Goal: Task Accomplishment & Management: Use online tool/utility

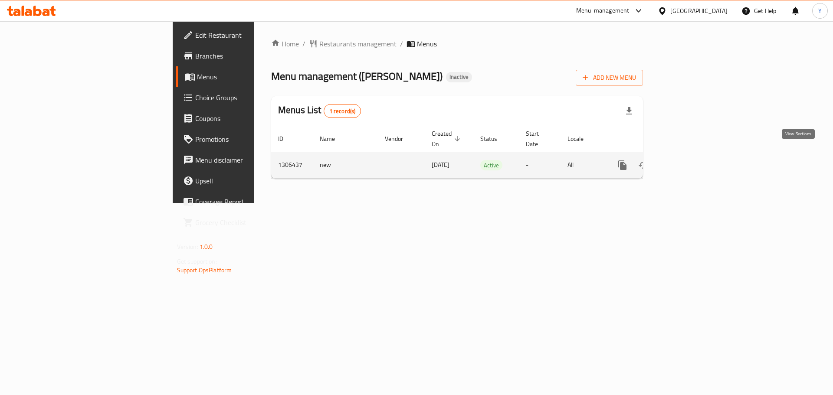
click at [695, 159] on link "enhanced table" at bounding box center [685, 165] width 21 height 21
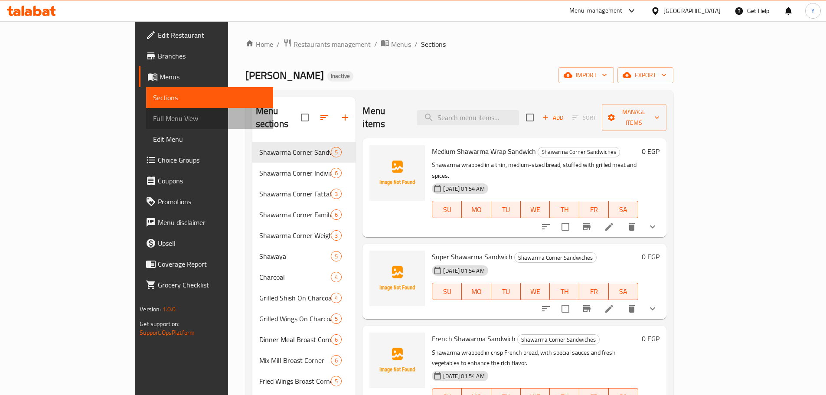
click at [153, 117] on span "Full Menu View" at bounding box center [209, 118] width 113 height 10
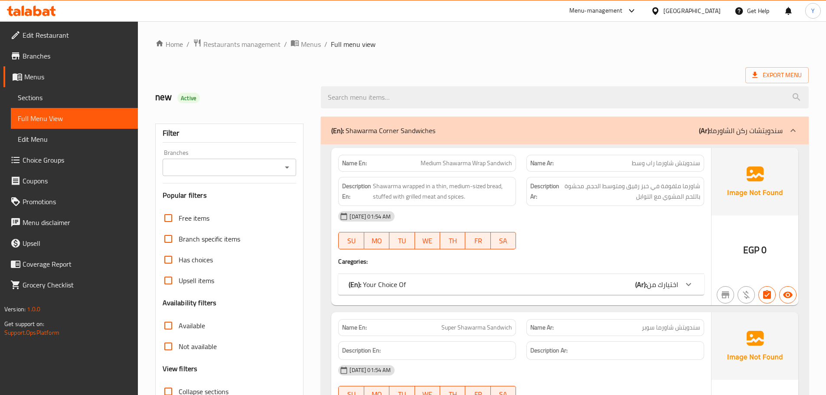
click at [360, 166] on strong "Name En:" at bounding box center [354, 163] width 25 height 9
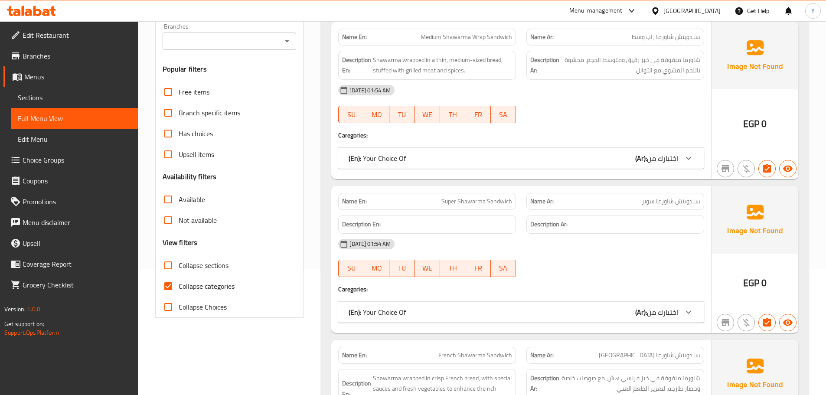
scroll to position [130, 0]
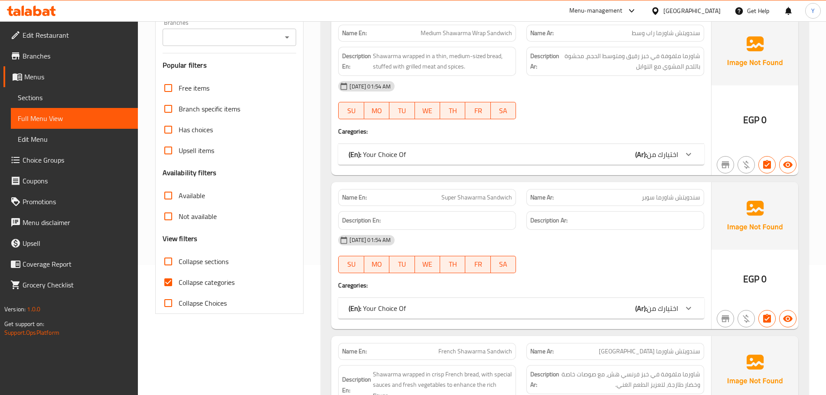
click at [191, 280] on span "Collapse categories" at bounding box center [207, 282] width 56 height 10
click at [179, 280] on input "Collapse categories" at bounding box center [168, 282] width 21 height 21
checkbox input "false"
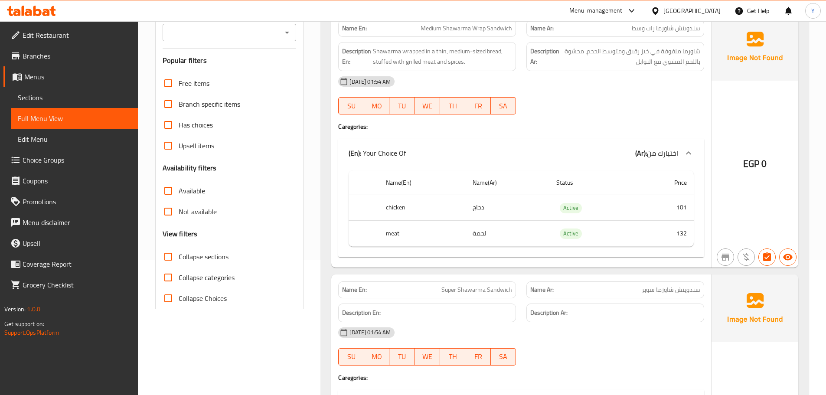
scroll to position [10, 0]
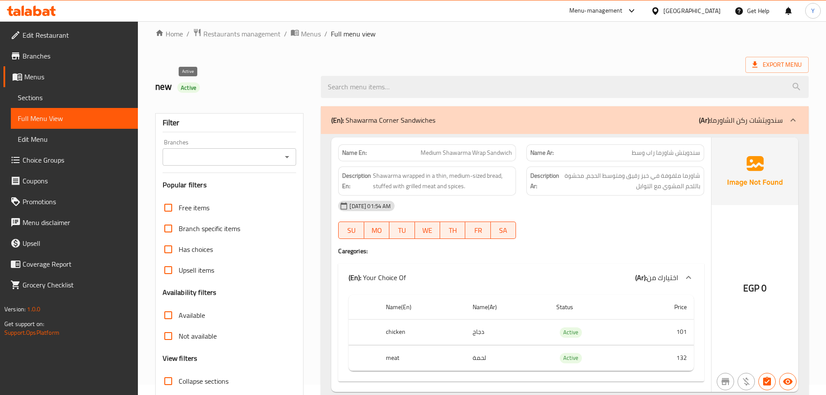
click at [185, 88] on span "Active" at bounding box center [188, 88] width 23 height 8
copy span "Active"
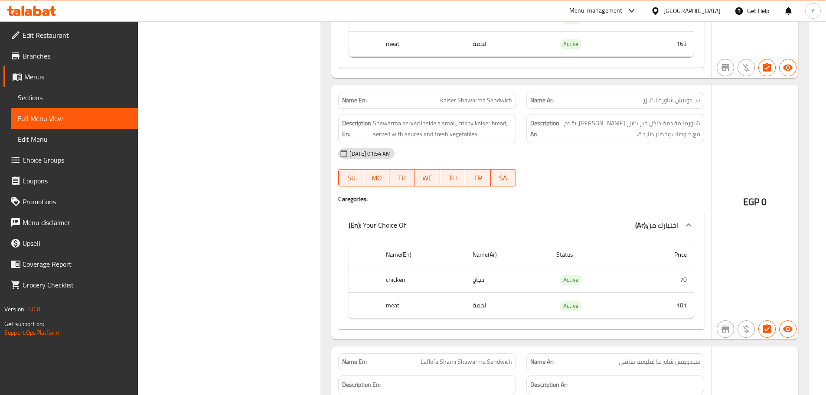
scroll to position [921, 0]
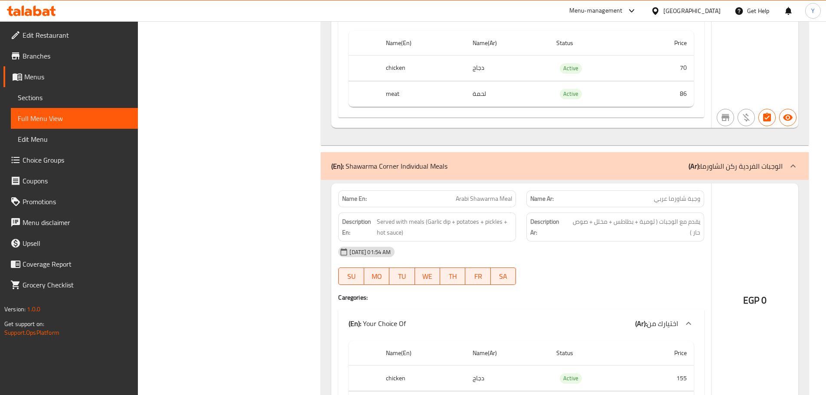
drag, startPoint x: 602, startPoint y: 205, endPoint x: 609, endPoint y: 293, distance: 88.4
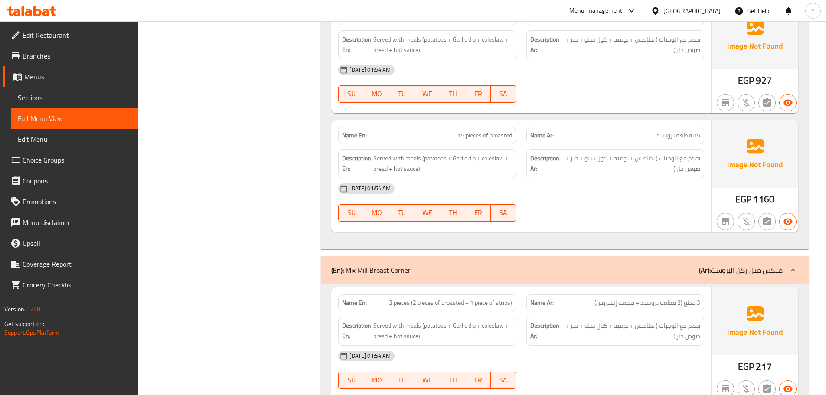
drag, startPoint x: 599, startPoint y: 234, endPoint x: 594, endPoint y: 416, distance: 181.4
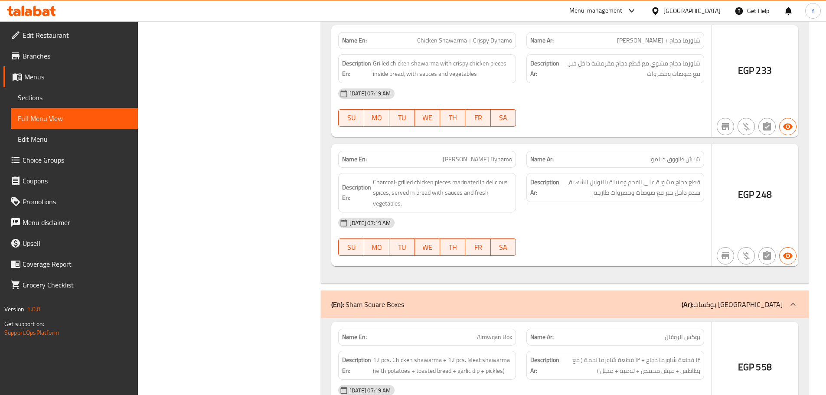
drag, startPoint x: 573, startPoint y: 251, endPoint x: 623, endPoint y: 416, distance: 172.4
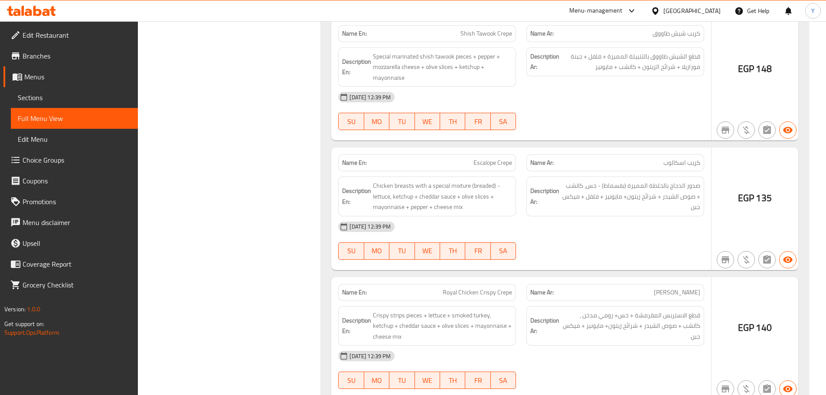
drag, startPoint x: 627, startPoint y: 144, endPoint x: 662, endPoint y: 410, distance: 268.7
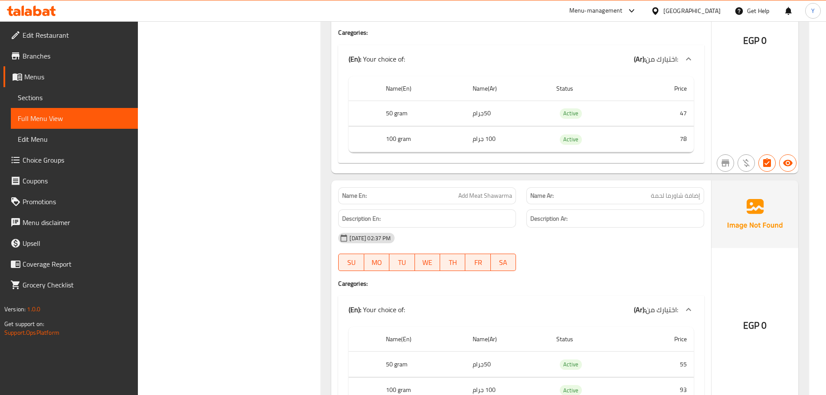
drag, startPoint x: 596, startPoint y: 112, endPoint x: 618, endPoint y: 414, distance: 302.3
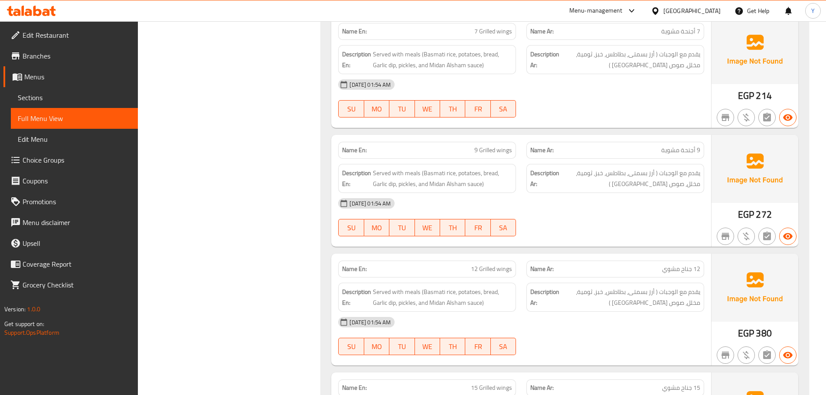
drag, startPoint x: 571, startPoint y: 248, endPoint x: 565, endPoint y: -52, distance: 300.7
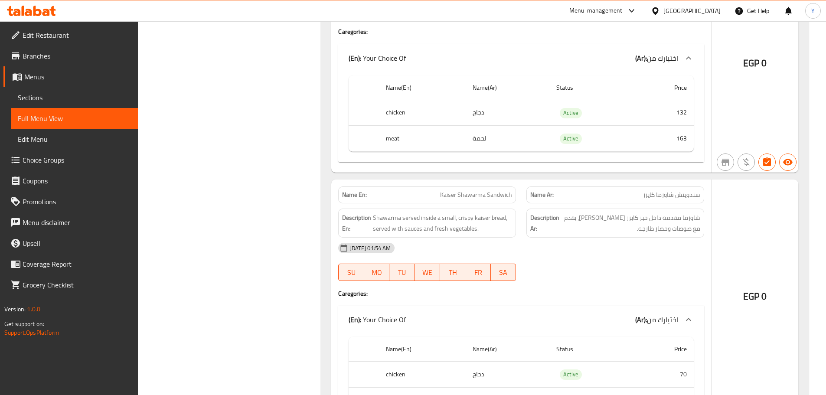
scroll to position [0, 0]
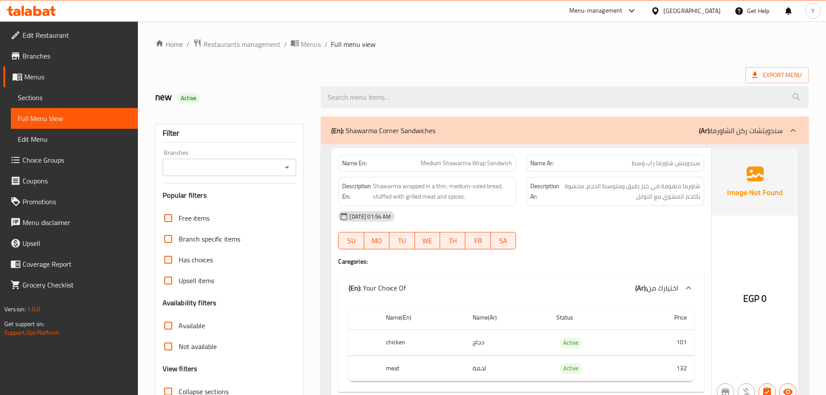
drag, startPoint x: 298, startPoint y: 270, endPoint x: 399, endPoint y: -52, distance: 337.9
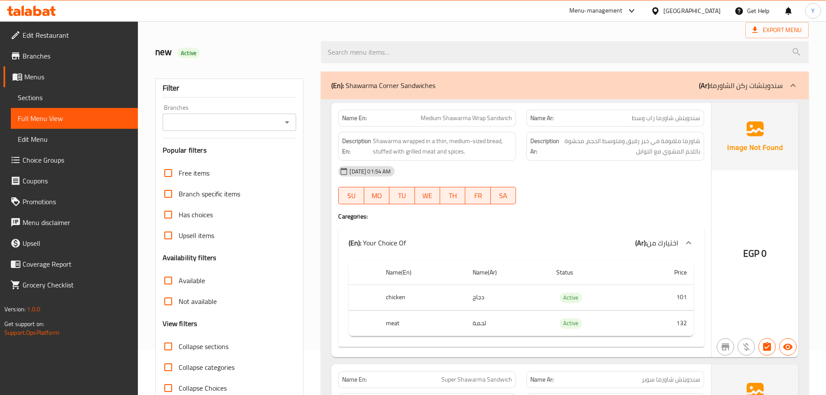
scroll to position [130, 0]
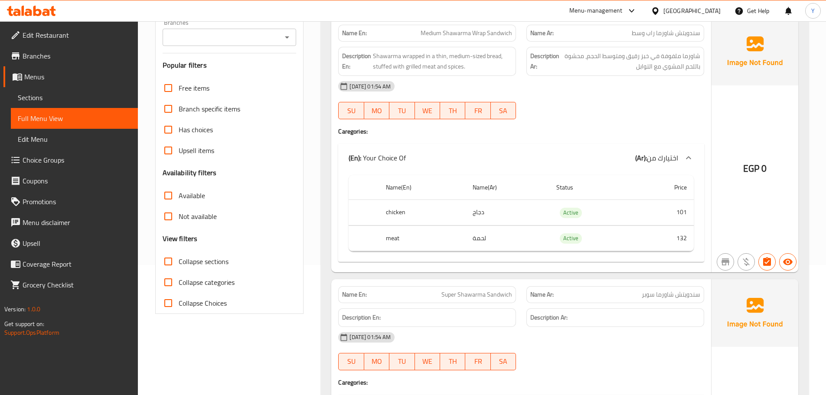
click at [184, 262] on span "Collapse sections" at bounding box center [204, 261] width 50 height 10
click at [179, 262] on input "Collapse sections" at bounding box center [168, 261] width 21 height 21
checkbox input "true"
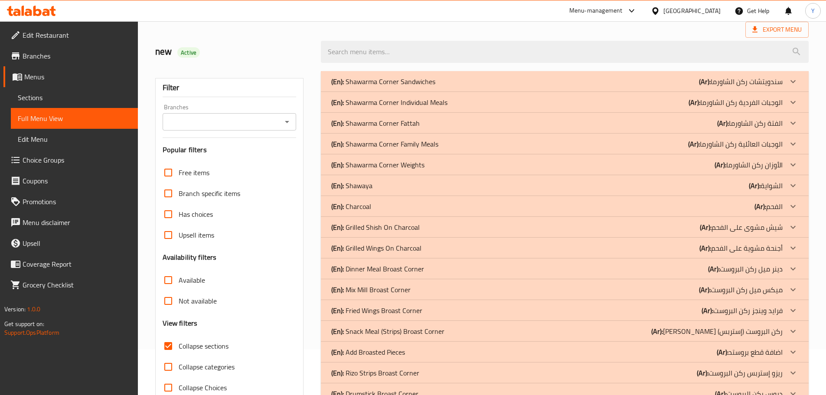
scroll to position [0, 0]
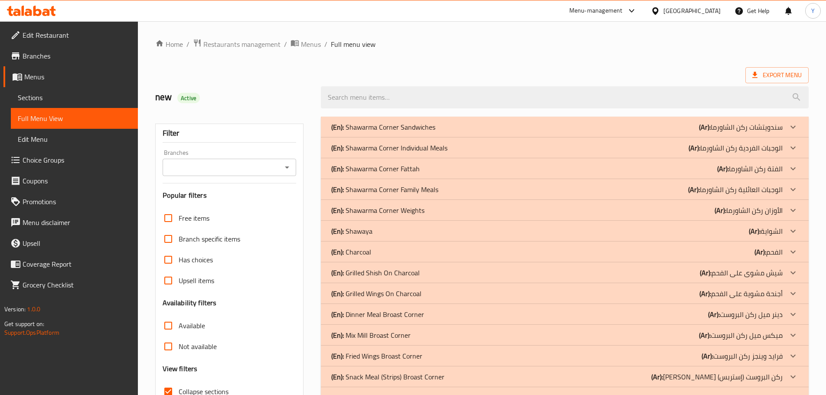
drag, startPoint x: 671, startPoint y: 125, endPoint x: 660, endPoint y: 130, distance: 12.0
click at [668, 129] on div "(En): Shawarma Corner Sandwiches (Ar): سندويتشات ركن الشاورما" at bounding box center [557, 127] width 452 height 10
